Goal: Check status: Verify the current state of an ongoing process or item

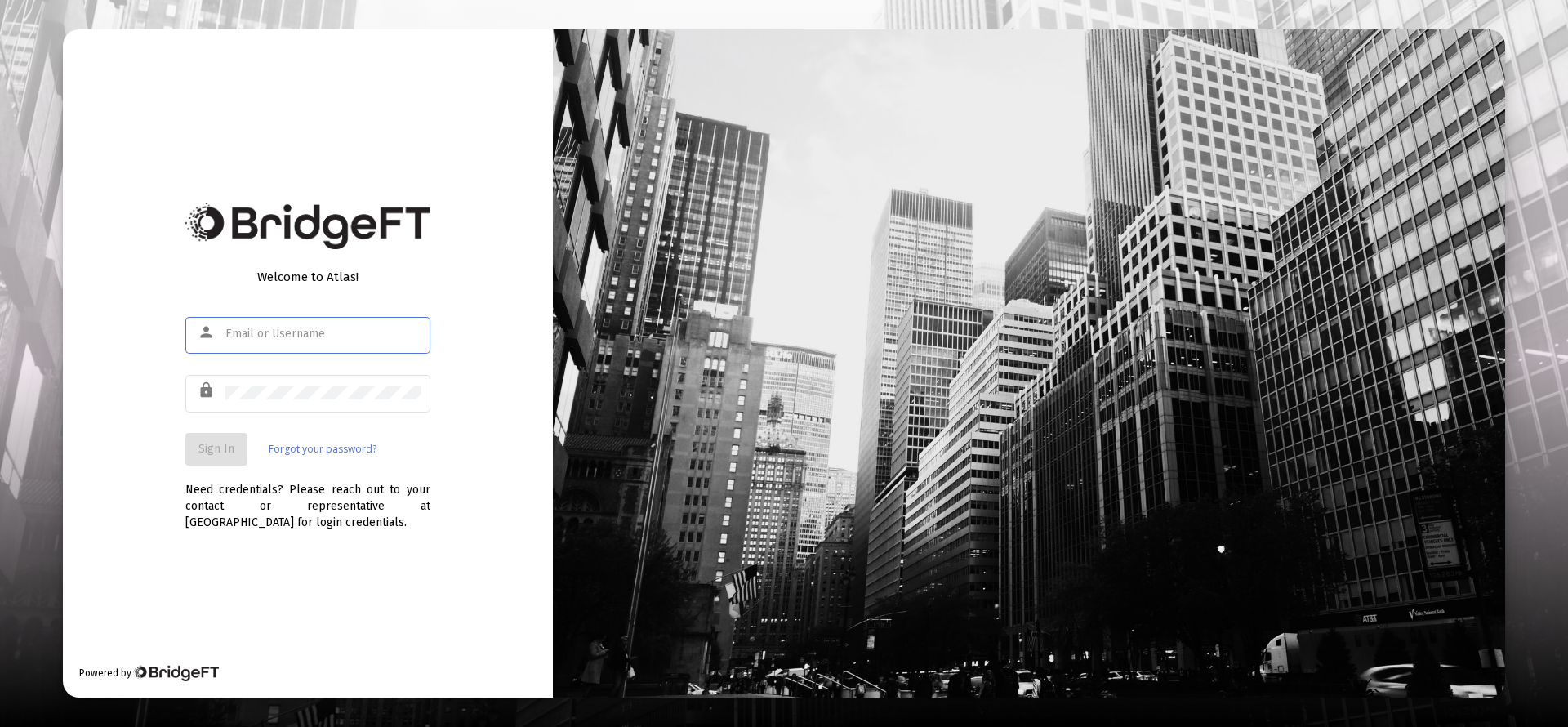
type input "[PERSON_NAME][EMAIL_ADDRESS][DOMAIN_NAME]"
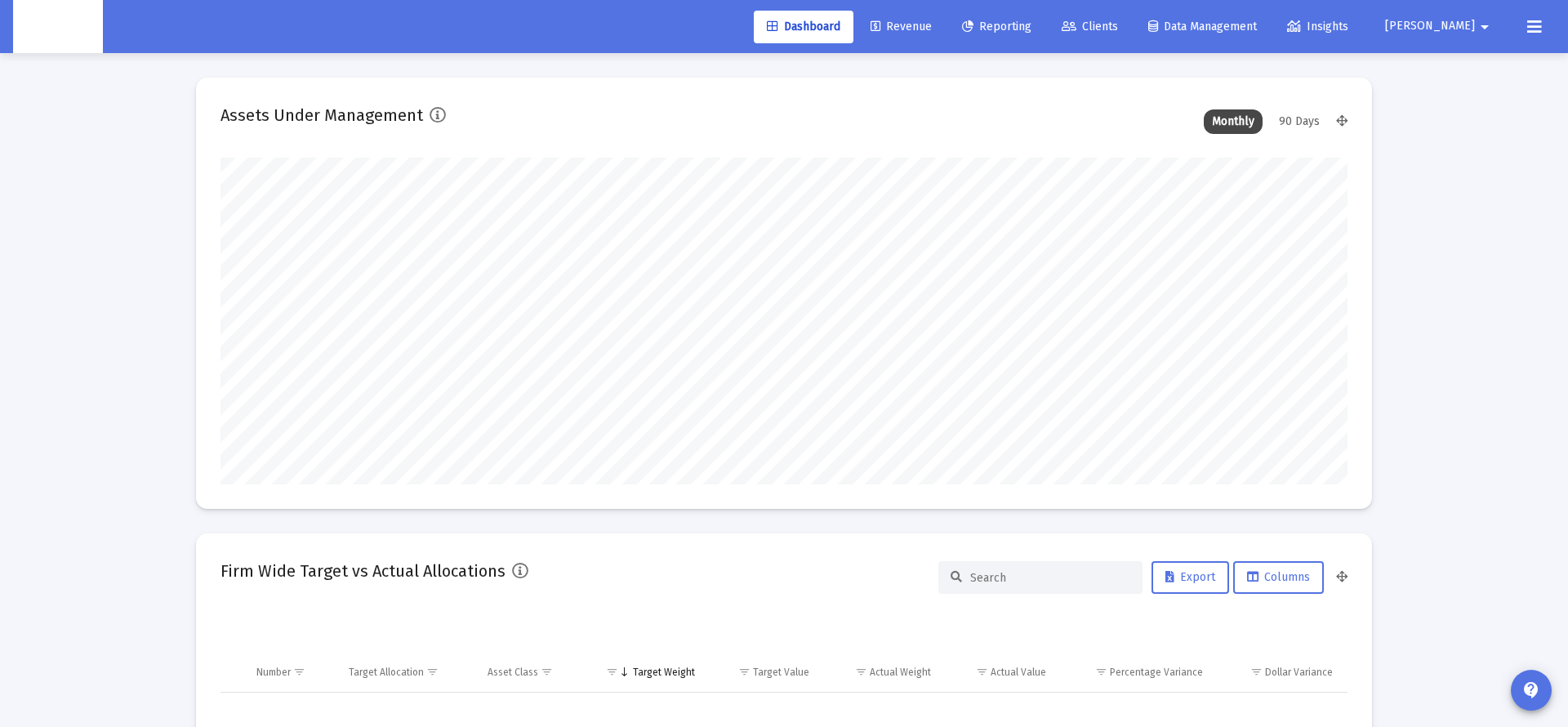
scroll to position [327, 607]
type input "[DATE]"
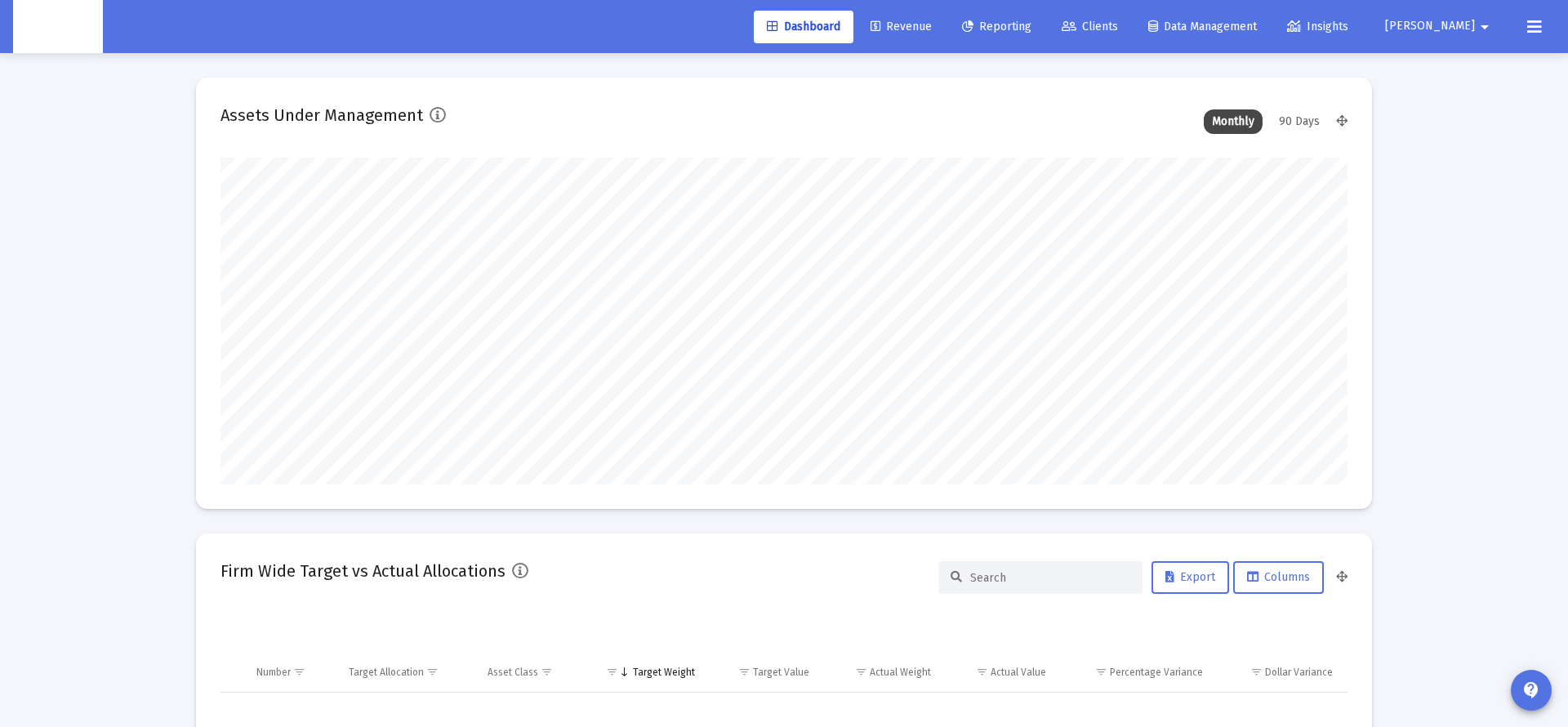
click at [1118, 20] on span "Clients" at bounding box center [1090, 26] width 56 height 14
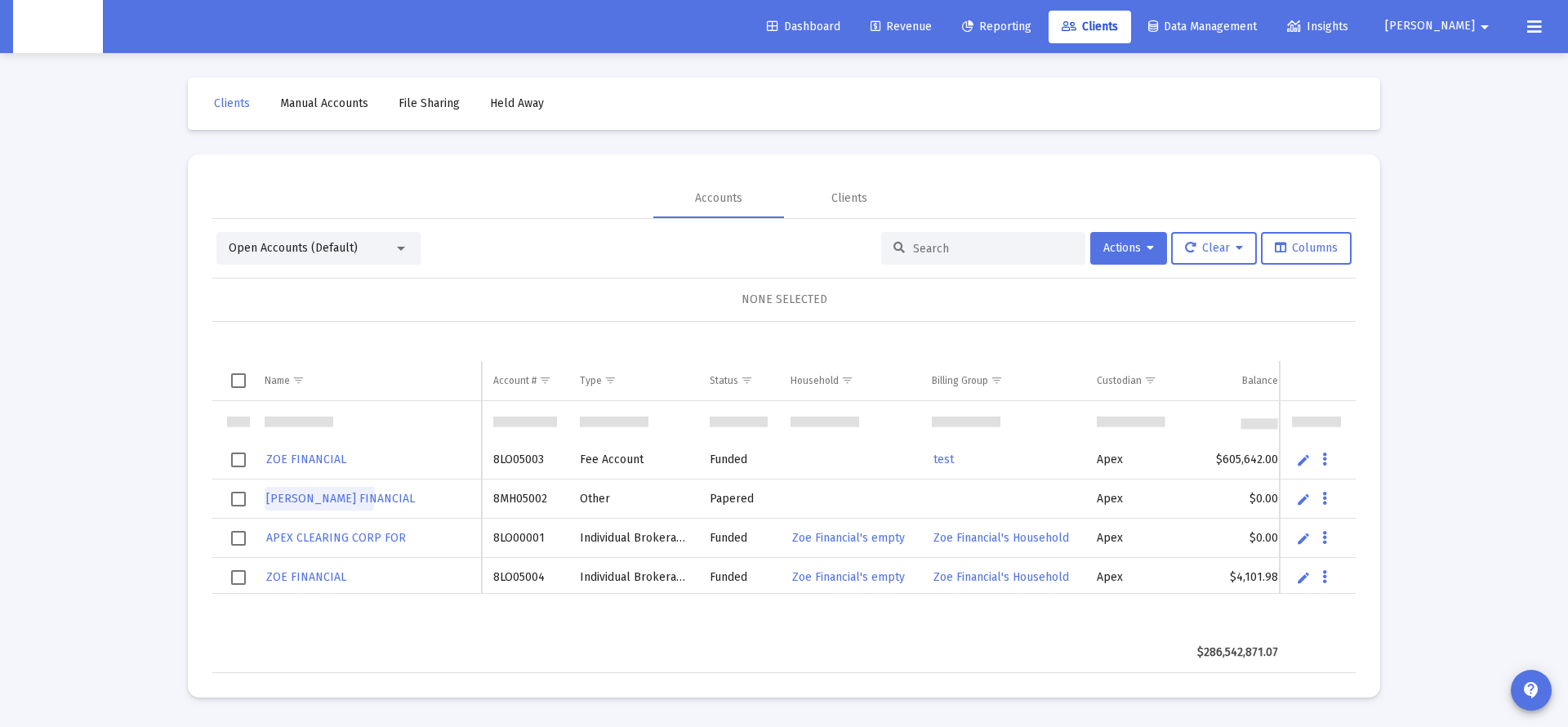
click at [300, 496] on span "[PERSON_NAME] FINANCIAL" at bounding box center [340, 498] width 149 height 14
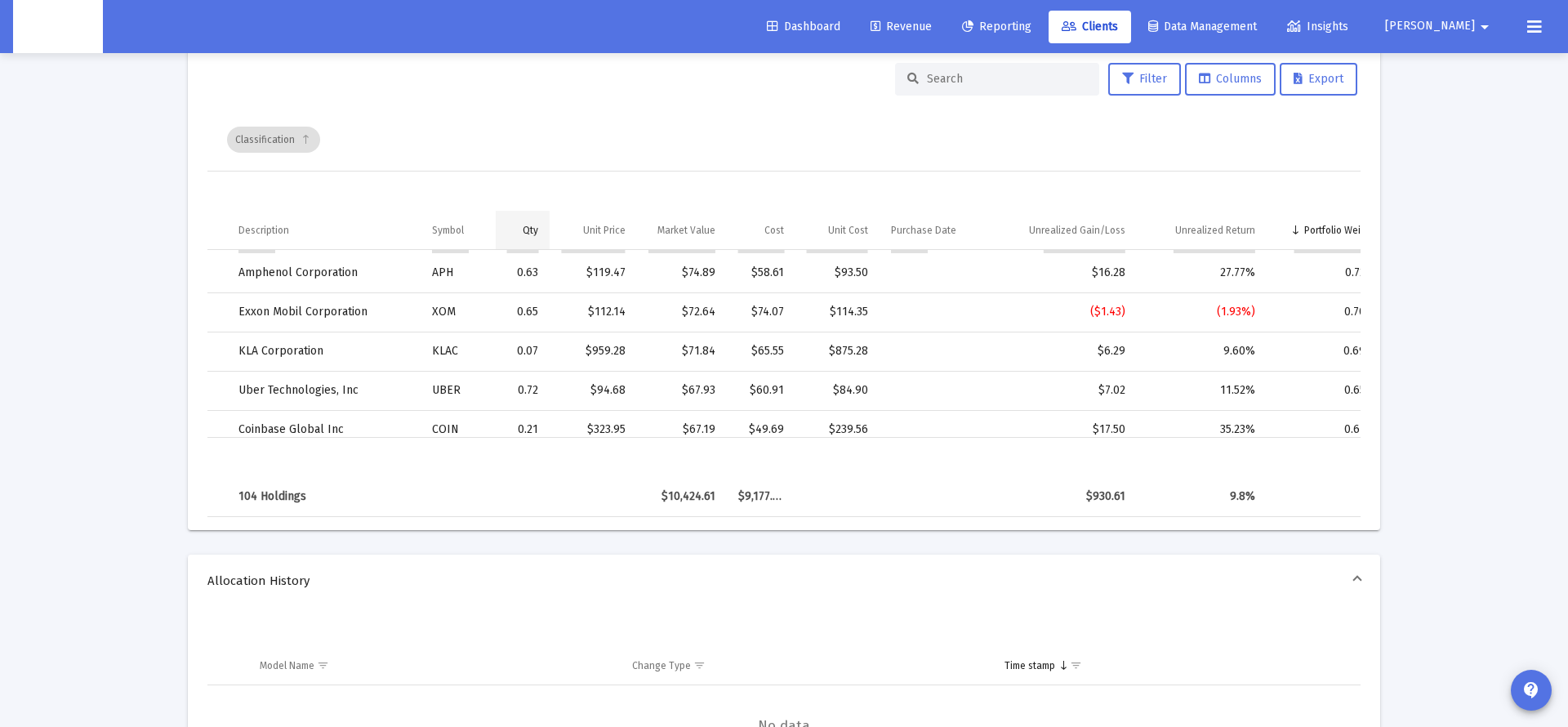
scroll to position [787, 1]
click at [529, 239] on td "Qty" at bounding box center [523, 226] width 54 height 39
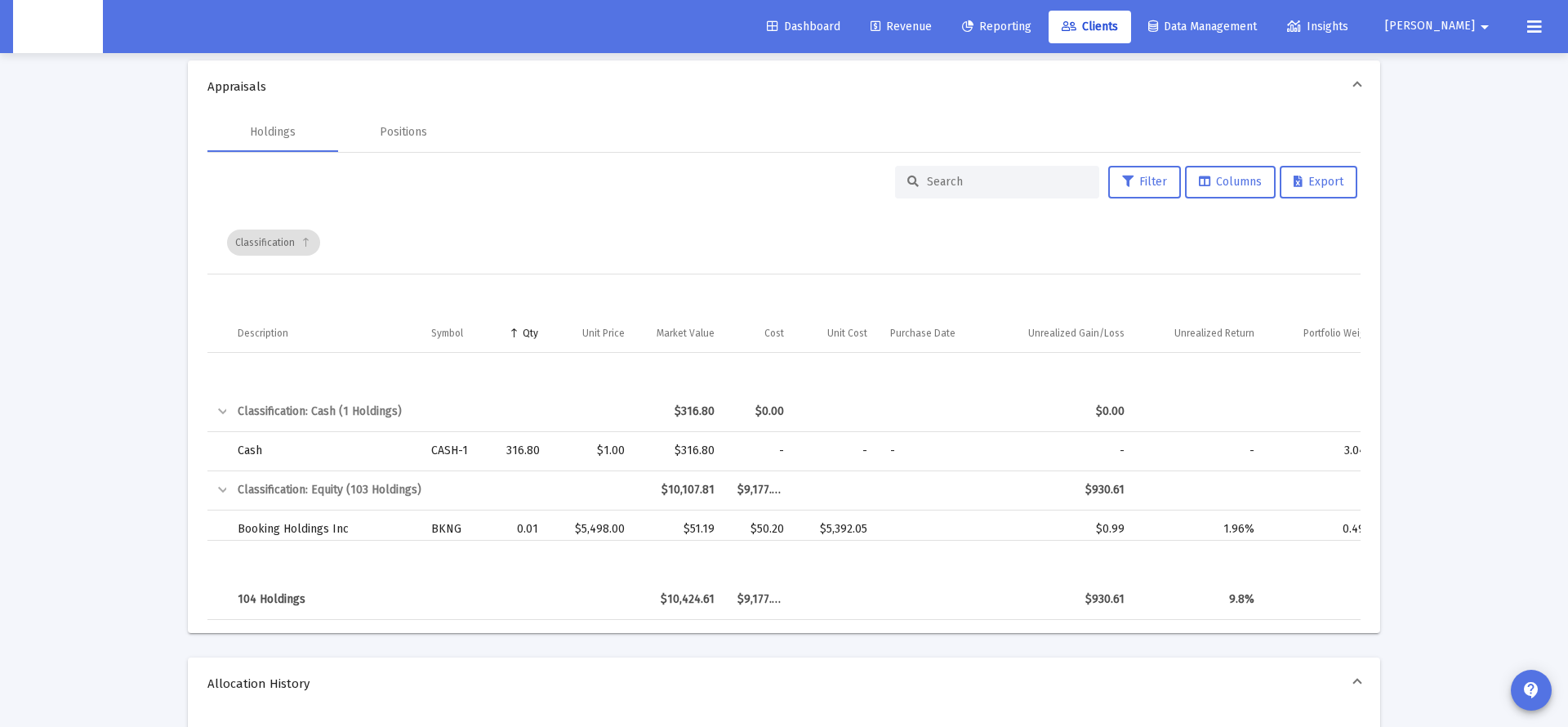
scroll to position [0, 0]
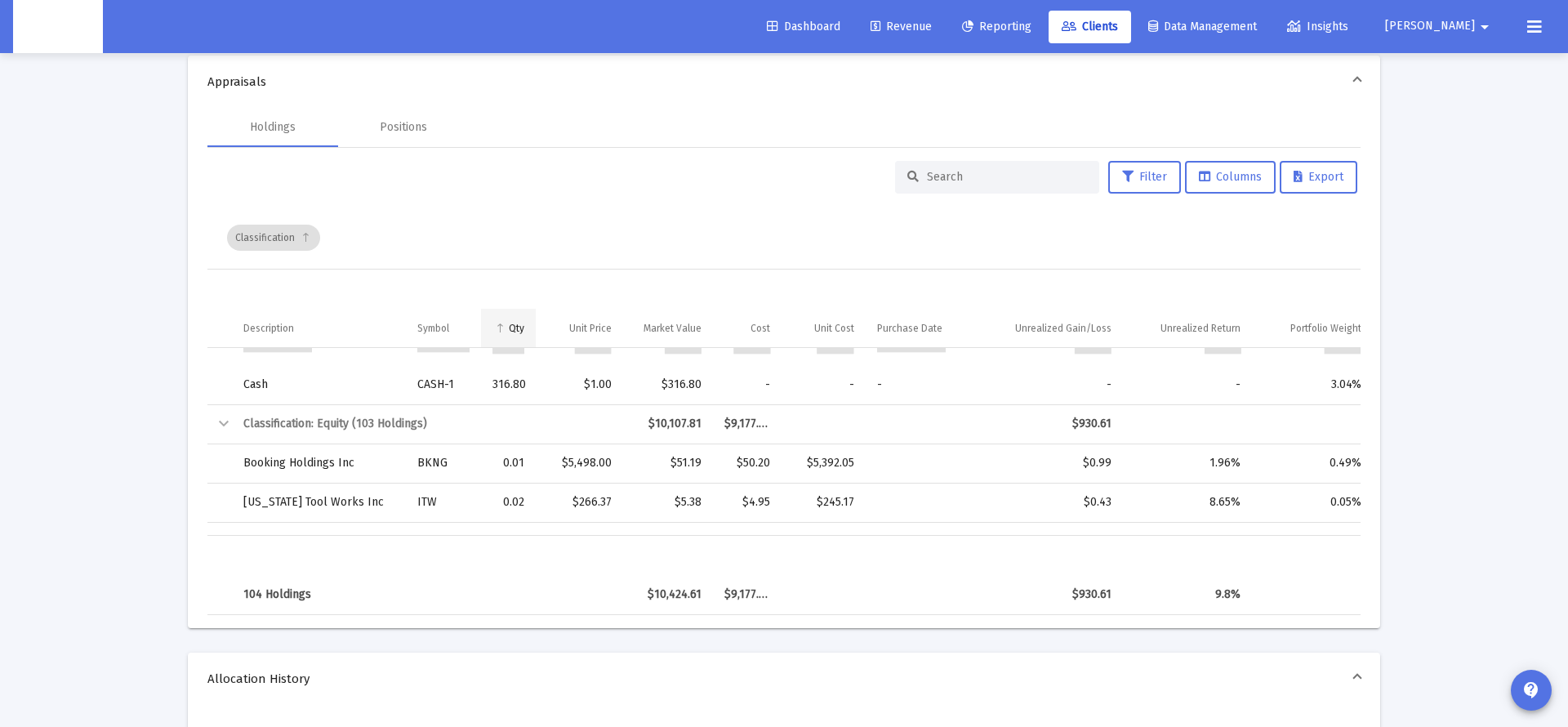
click at [506, 325] on td "Qty" at bounding box center [508, 329] width 54 height 39
